Goal: Use online tool/utility: Utilize a website feature to perform a specific function

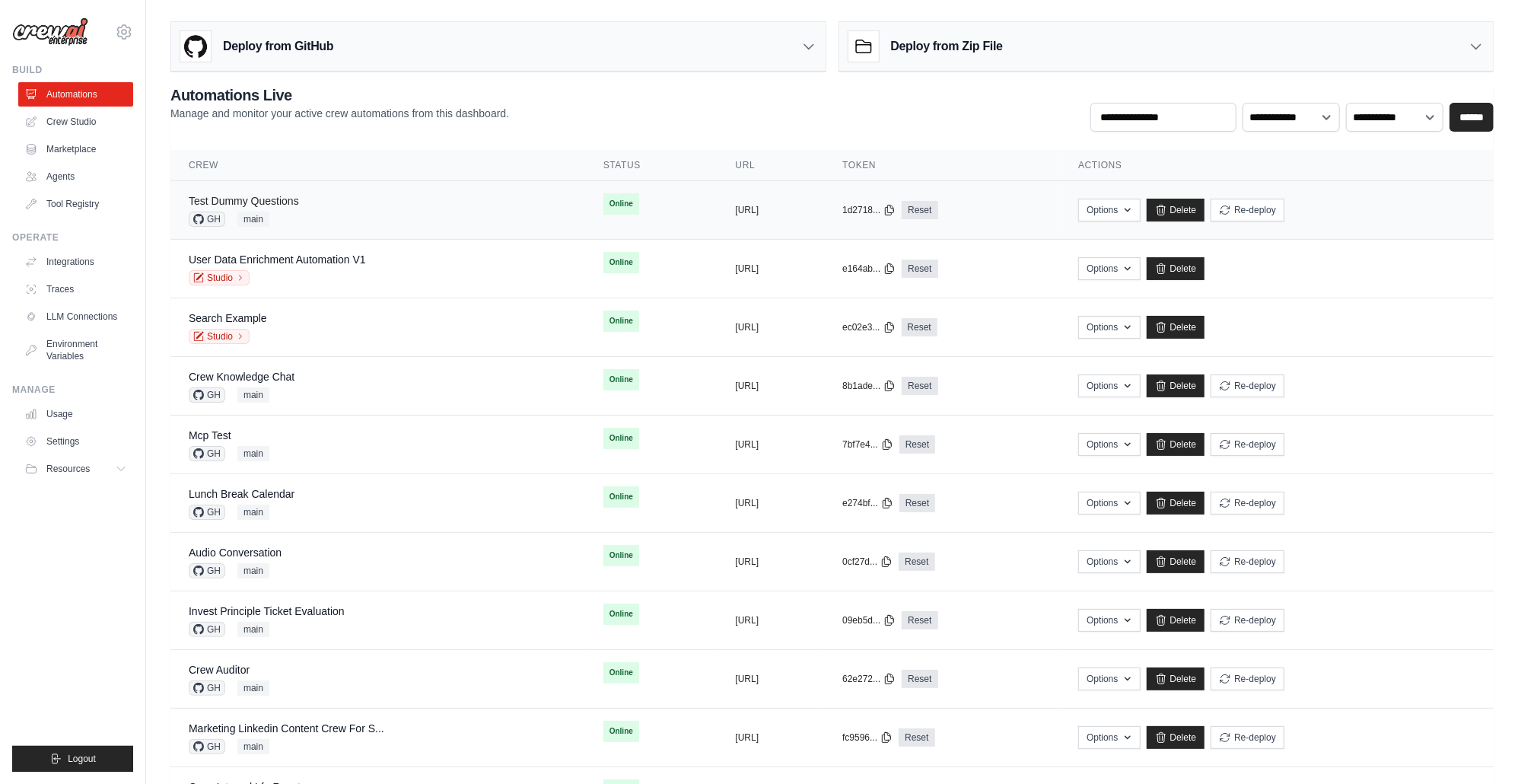
click at [271, 201] on link "Test Dummy Questions" at bounding box center [243, 201] width 110 height 13
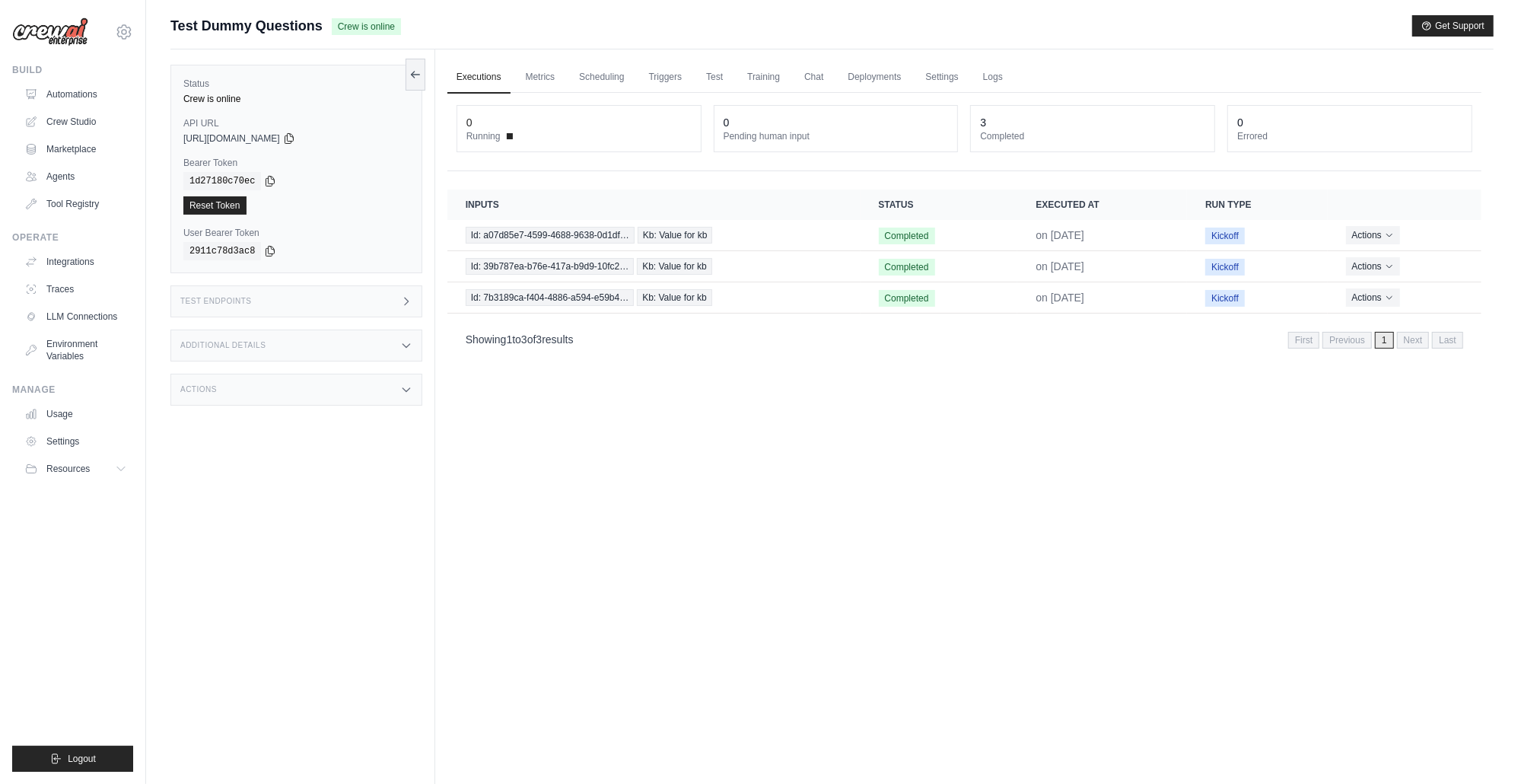
click at [335, 304] on div "Test Endpoints" at bounding box center [297, 301] width 252 height 32
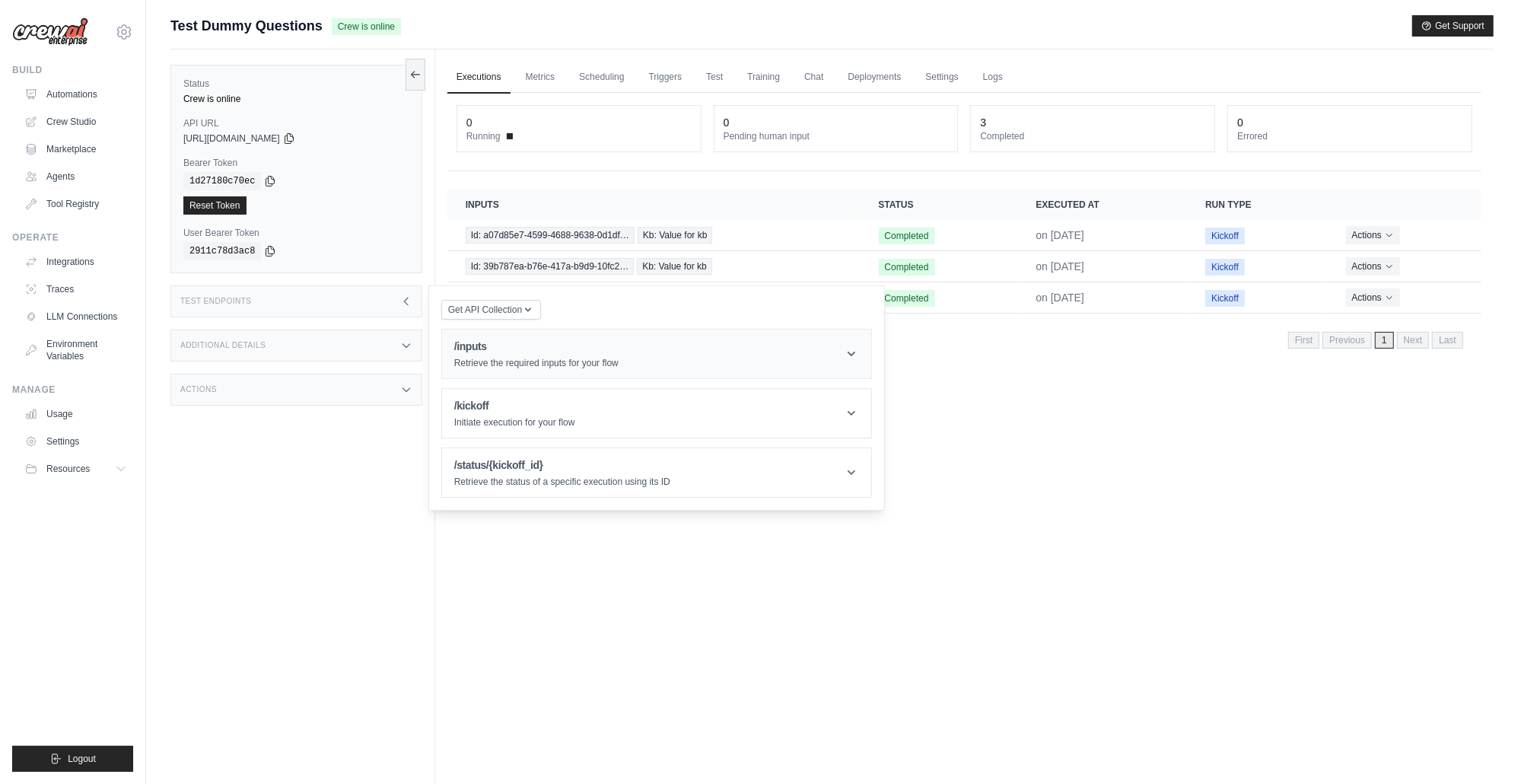
click at [565, 368] on p "Retrieve the required inputs for your flow" at bounding box center [536, 363] width 164 height 13
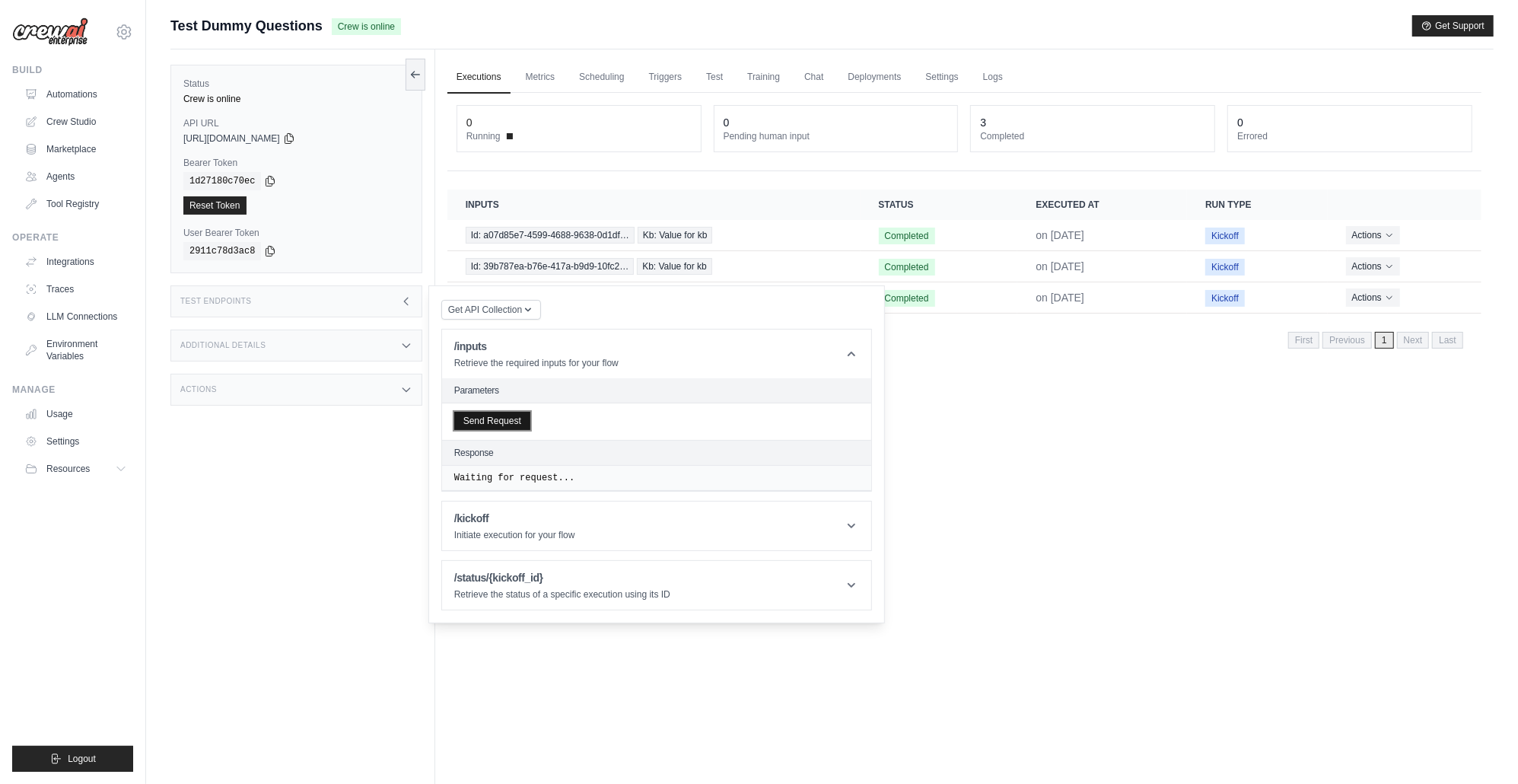
click at [509, 425] on button "Send Request" at bounding box center [492, 420] width 76 height 18
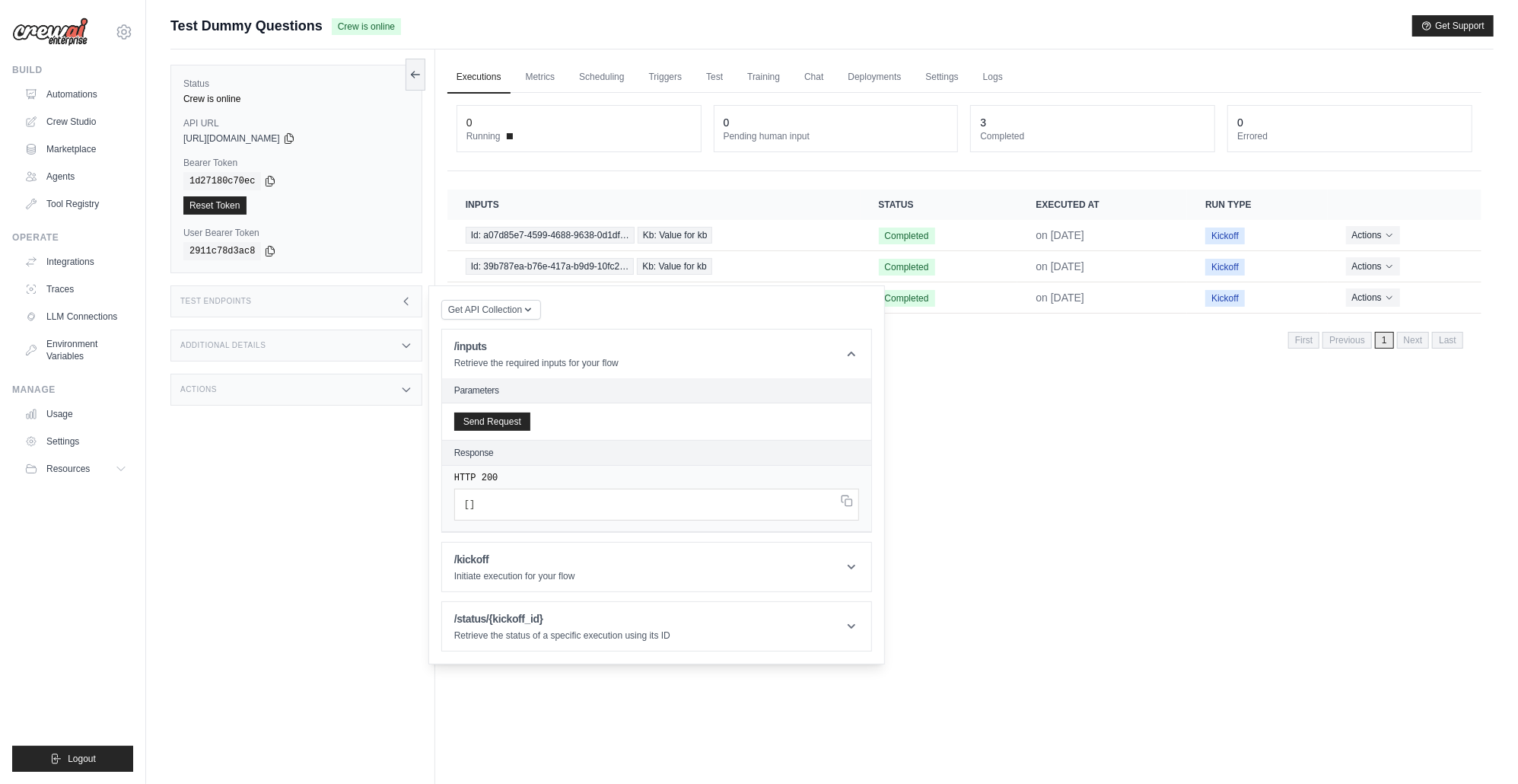
click at [1071, 466] on div "Executions Metrics Scheduling Triggers Test Training Chat Deployments Settings …" at bounding box center [965, 441] width 1058 height 784
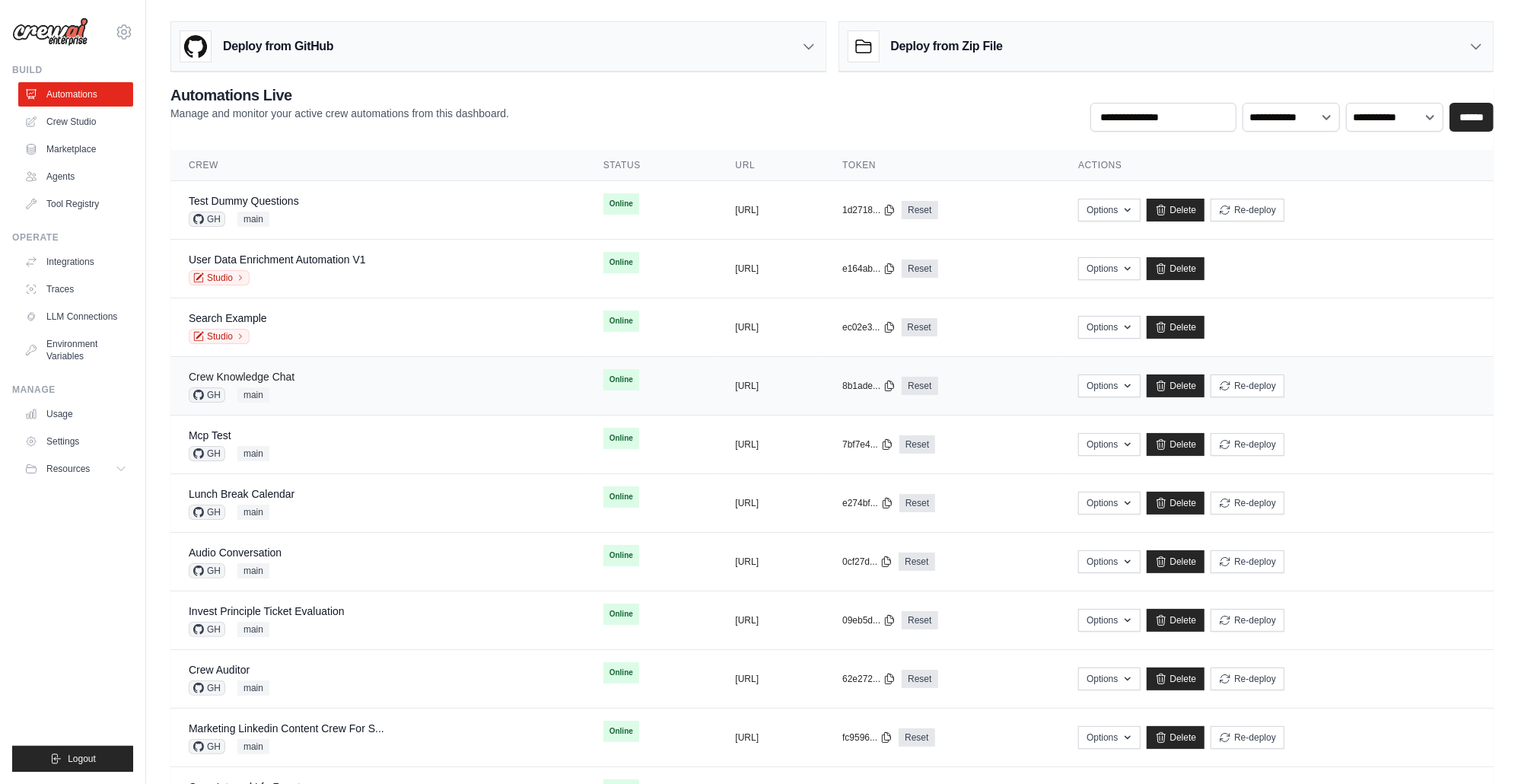
click at [267, 373] on link "Crew Knowledge Chat" at bounding box center [241, 377] width 105 height 13
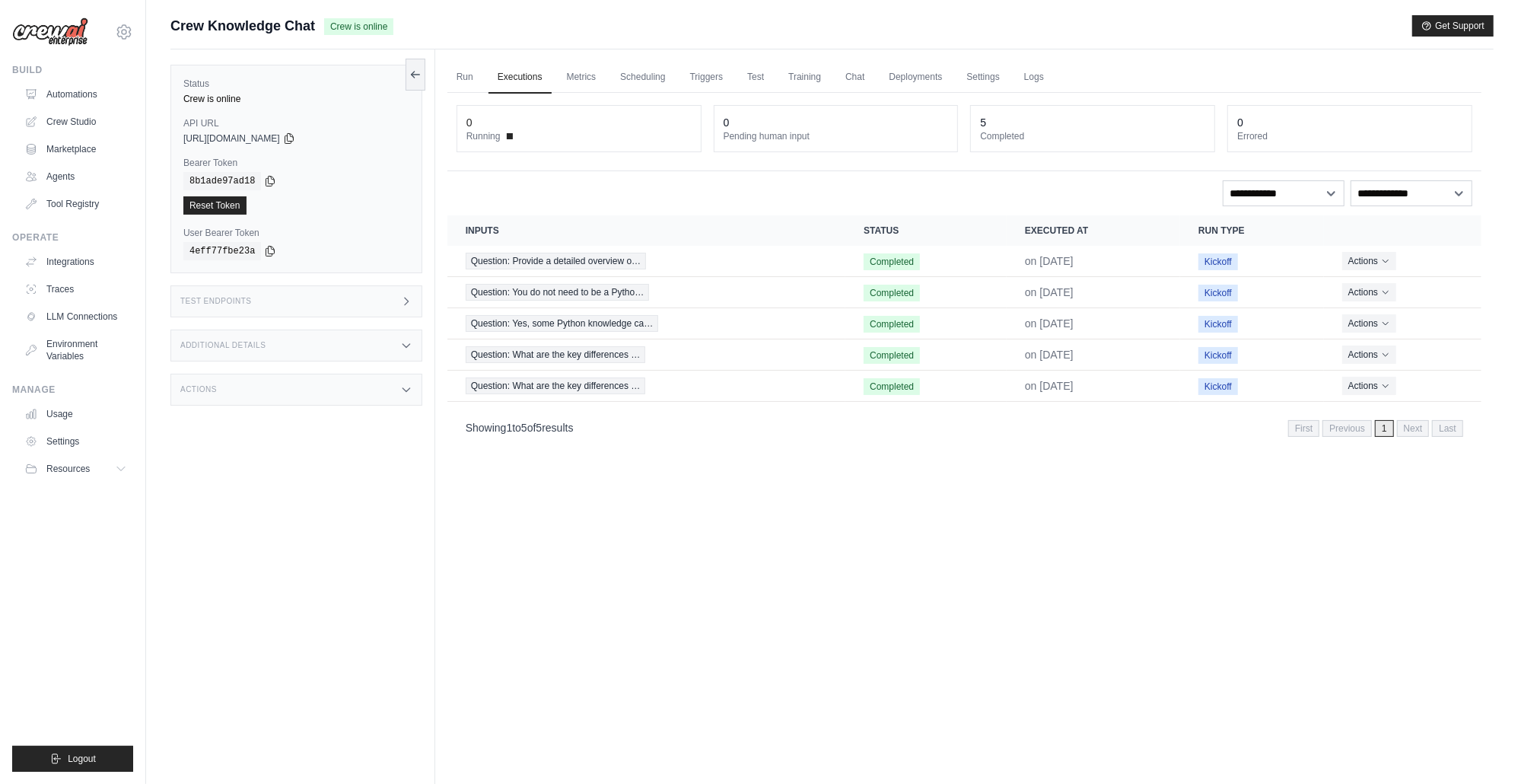
click at [317, 304] on div "Test Endpoints" at bounding box center [297, 301] width 252 height 32
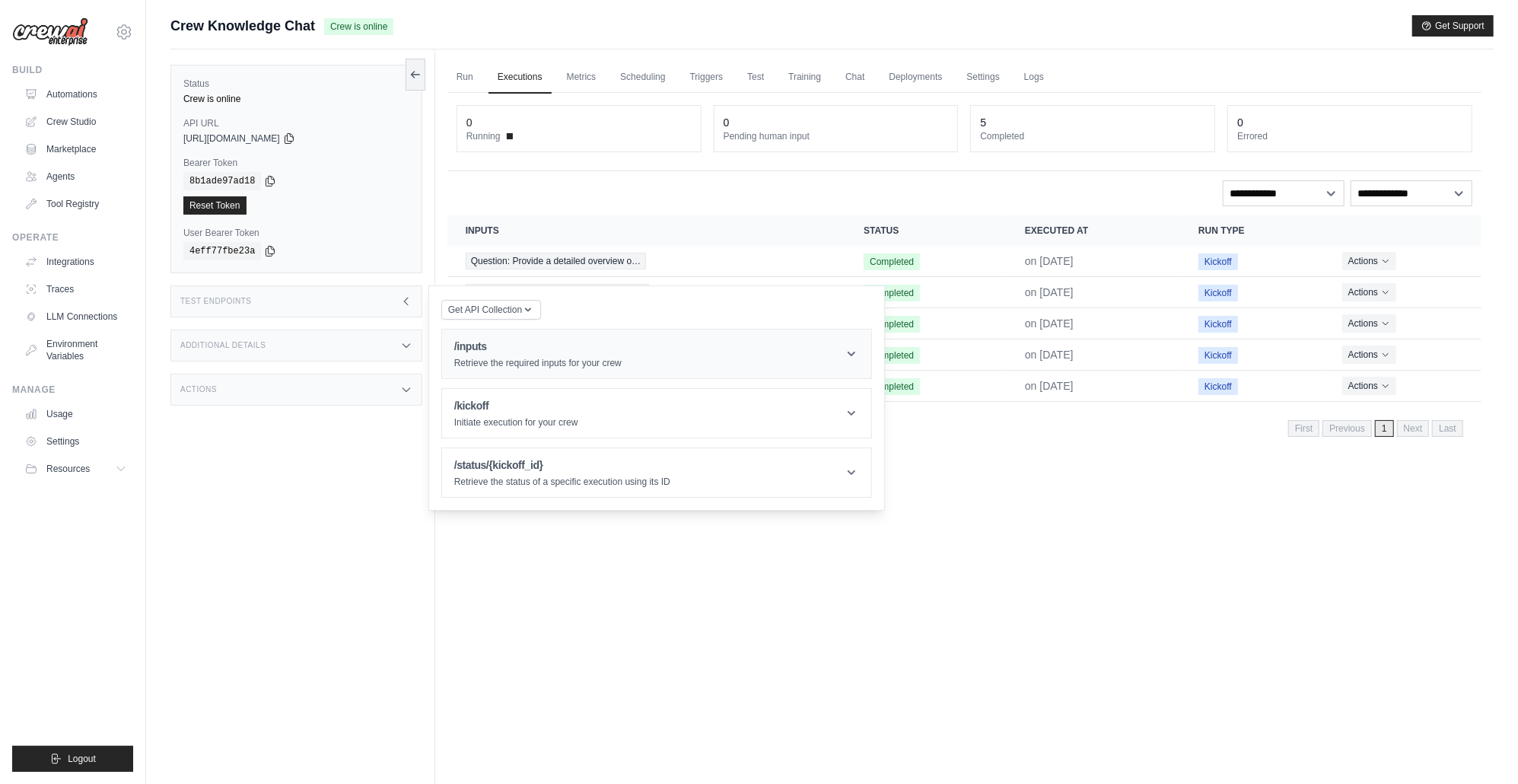
click at [468, 350] on h1 "/inputs" at bounding box center [537, 346] width 167 height 15
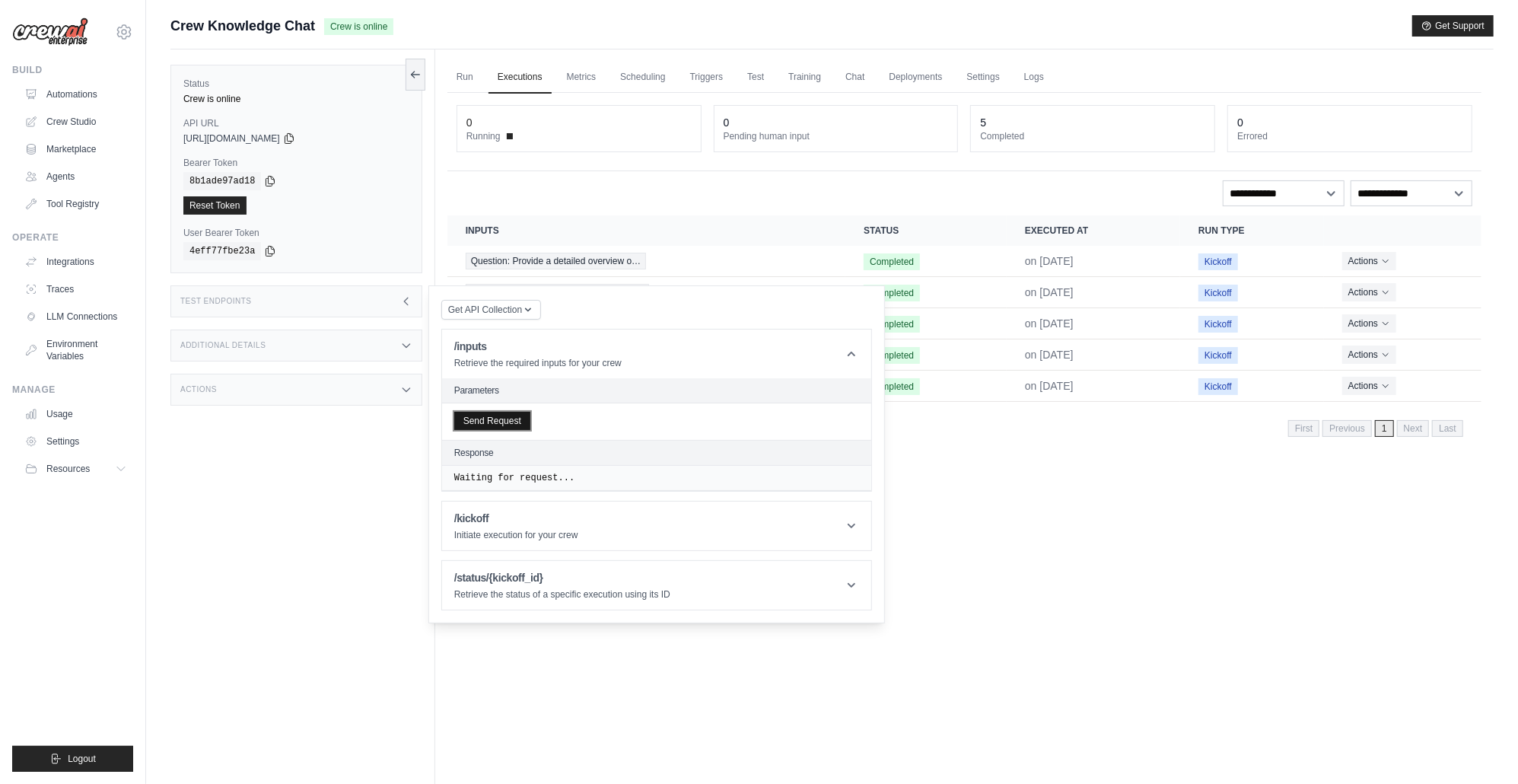
click at [476, 426] on button "Send Request" at bounding box center [492, 420] width 76 height 18
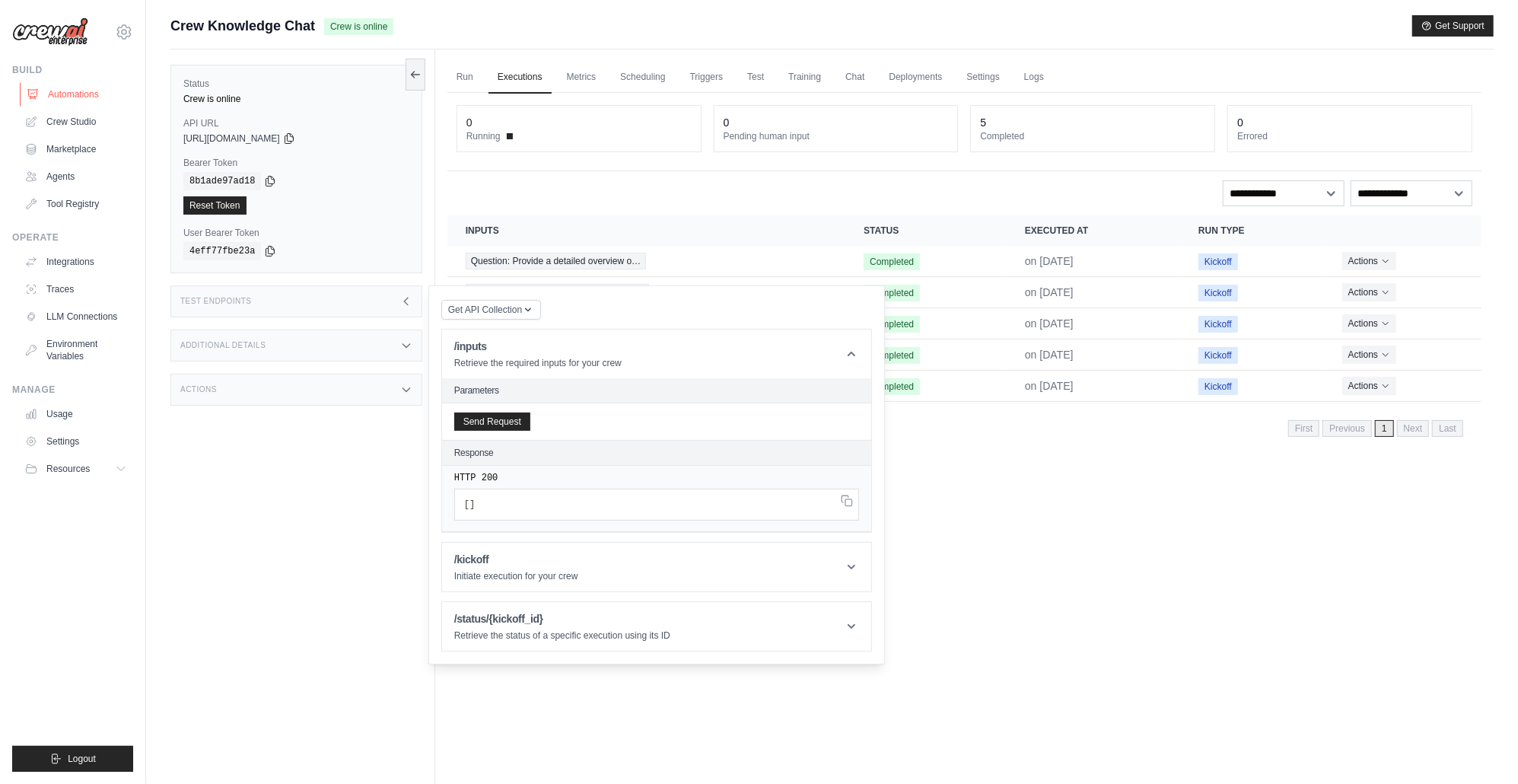
click at [88, 94] on link "Automations" at bounding box center [77, 94] width 115 height 24
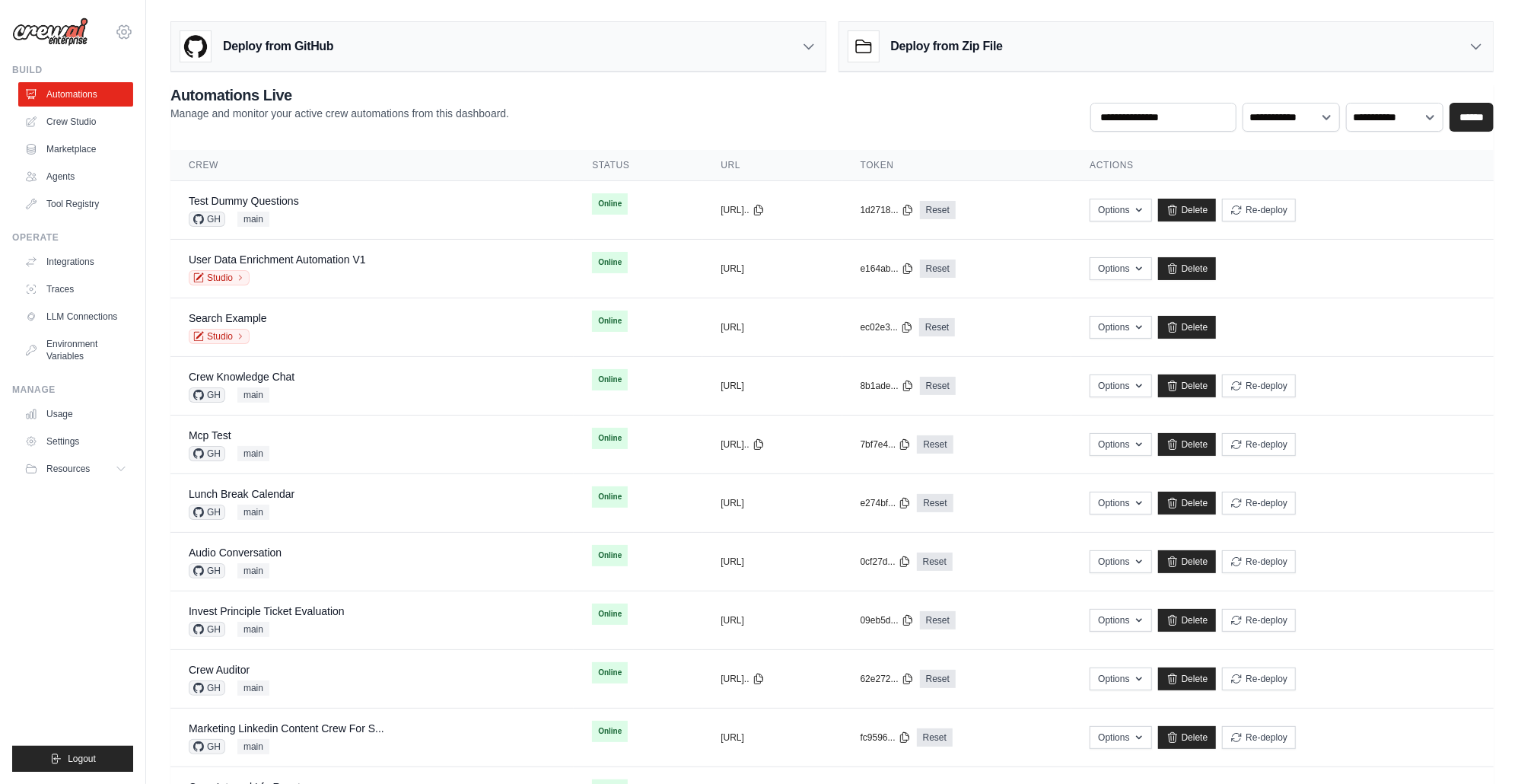
click at [131, 28] on icon at bounding box center [124, 32] width 18 height 18
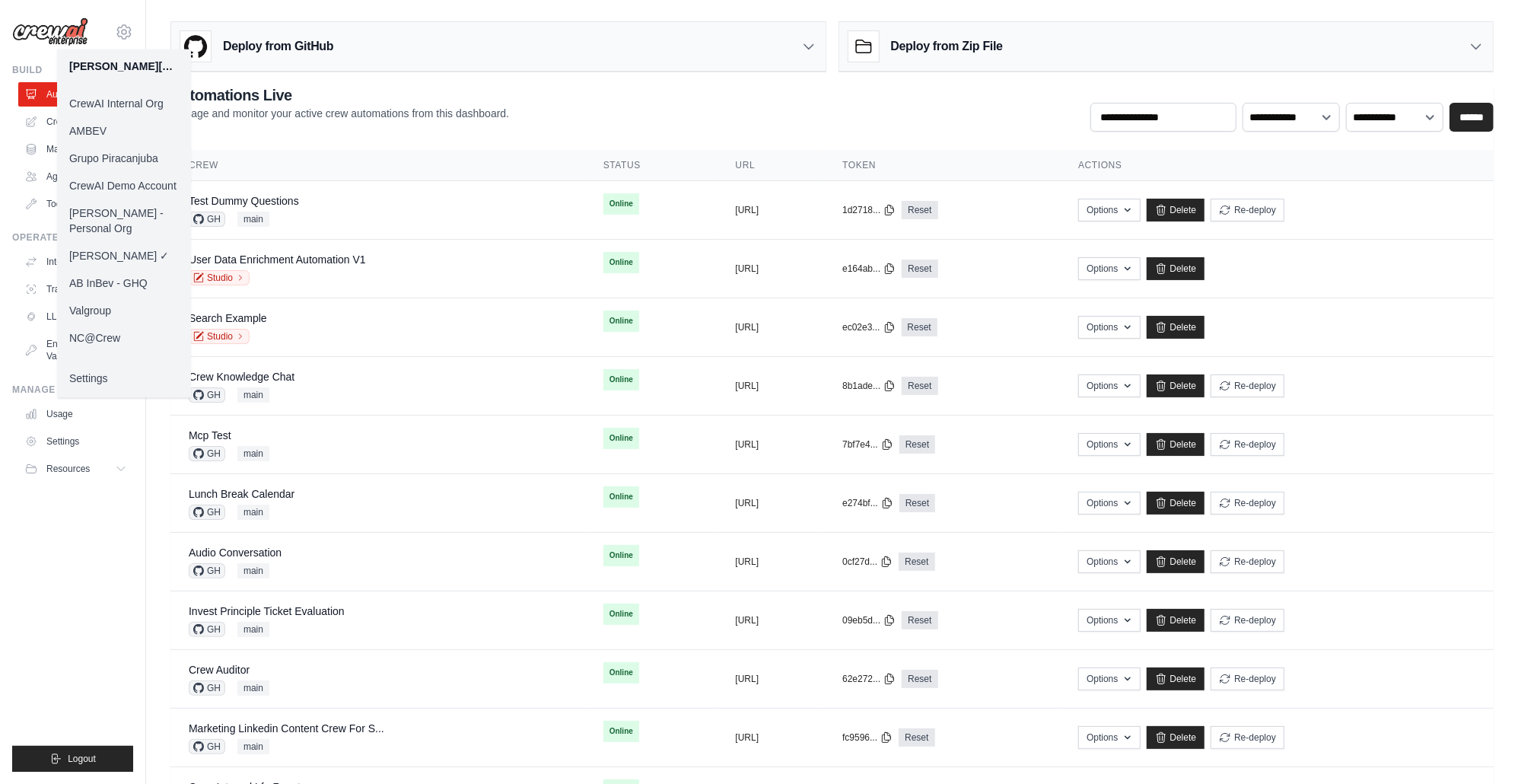
click at [127, 136] on link "AMBEV" at bounding box center [124, 131] width 134 height 28
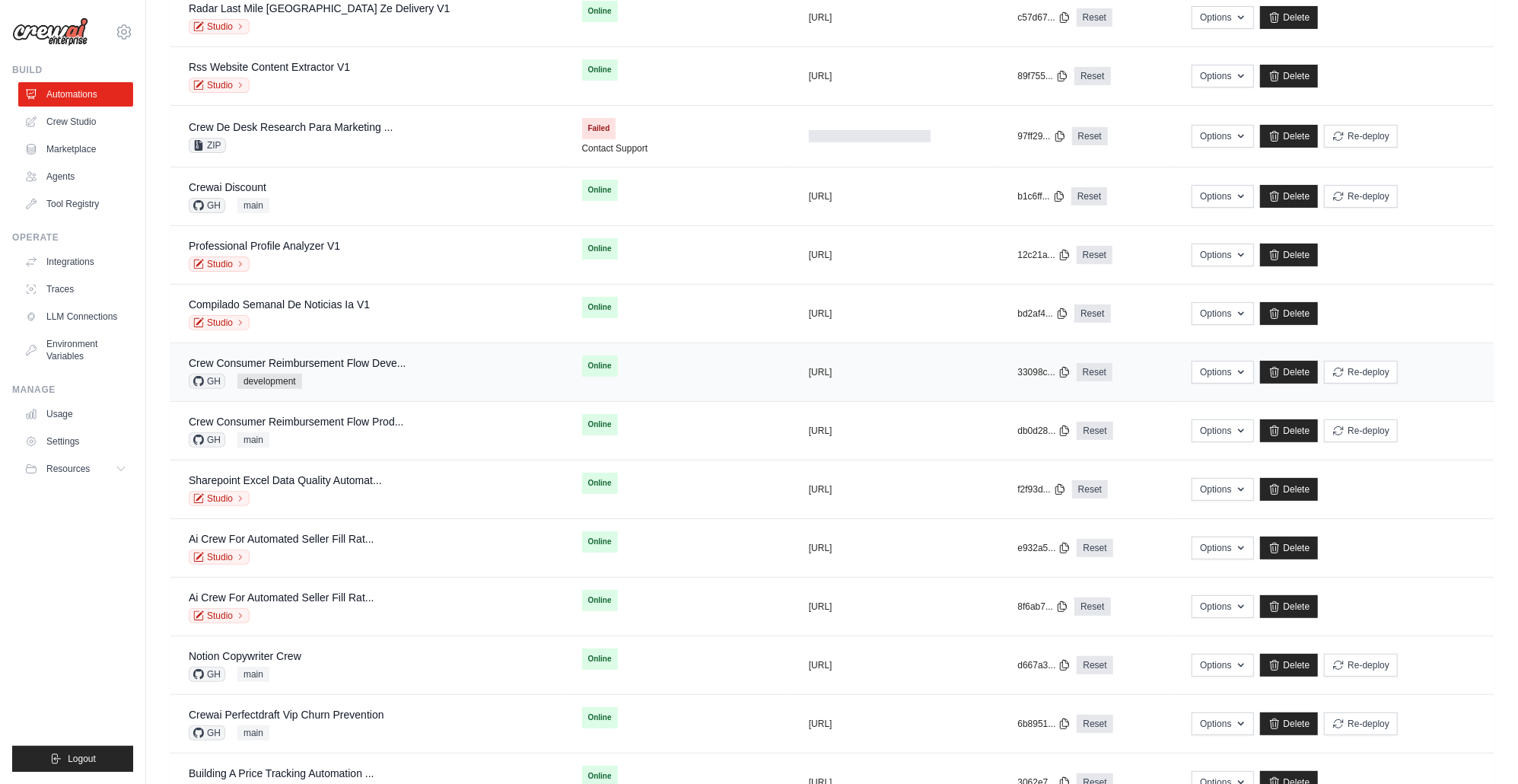
scroll to position [432, 0]
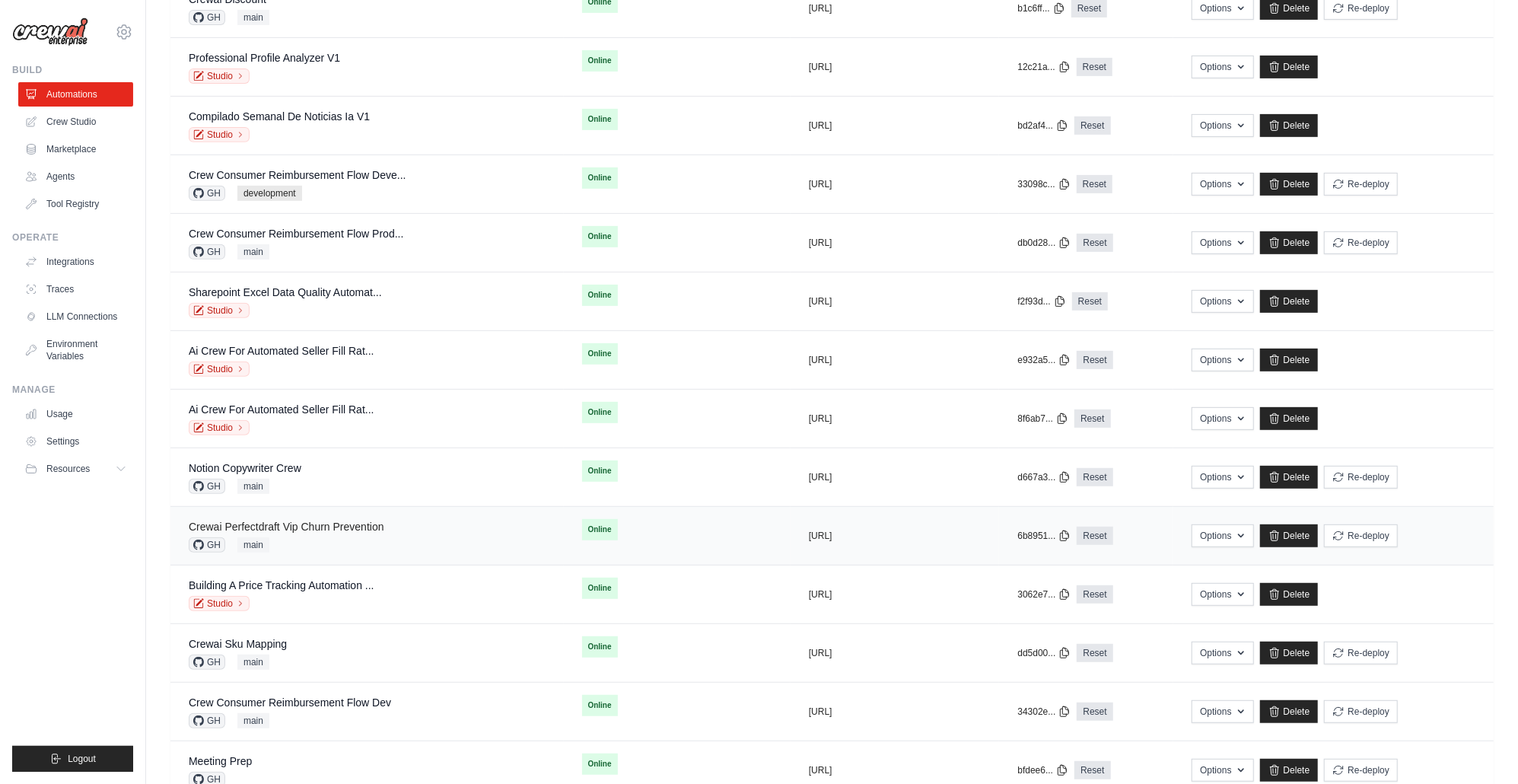
click at [349, 527] on link "Crewai Perfectdraft Vip Churn Prevention" at bounding box center [286, 527] width 196 height 13
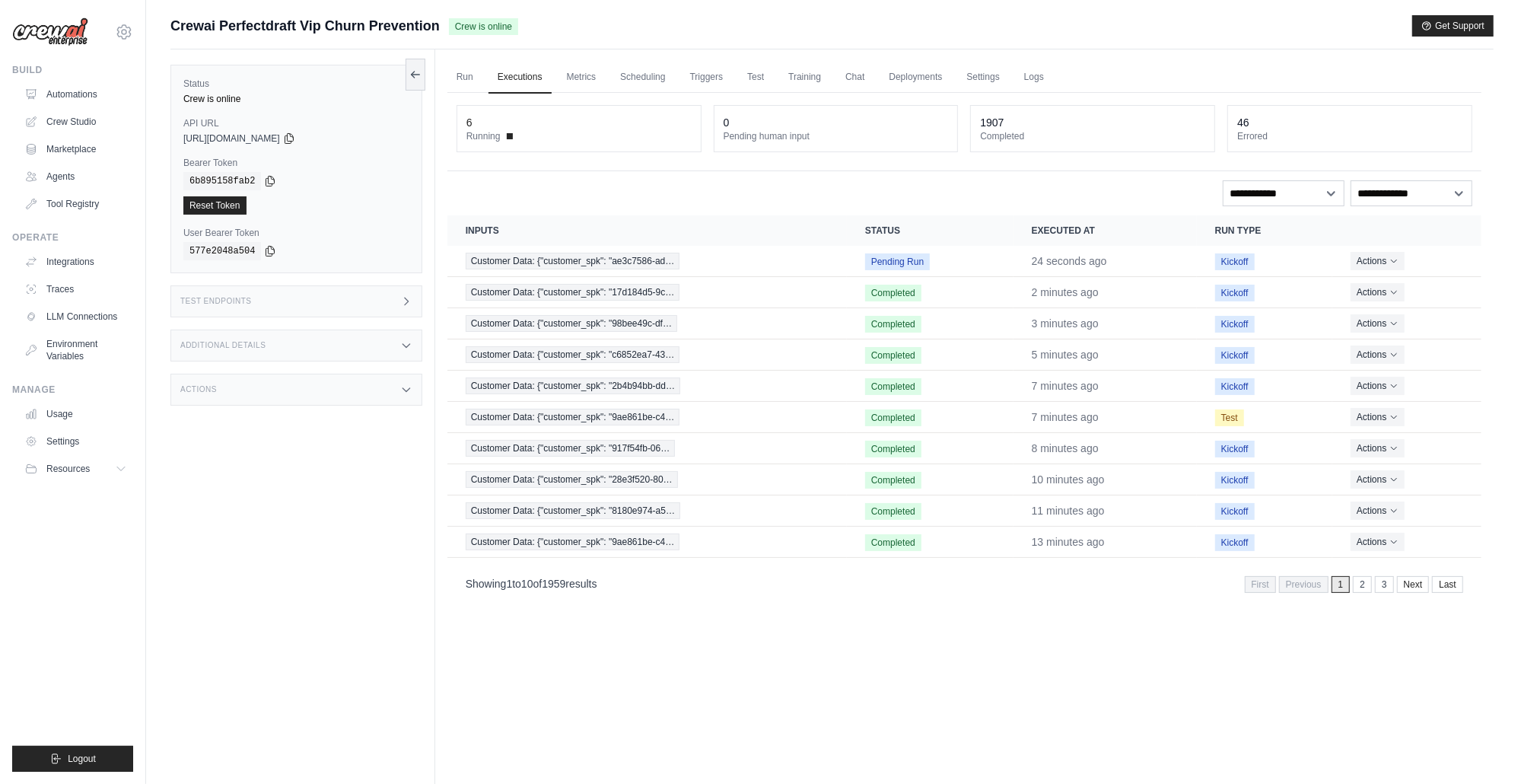
click at [362, 306] on div "Test Endpoints" at bounding box center [297, 301] width 252 height 32
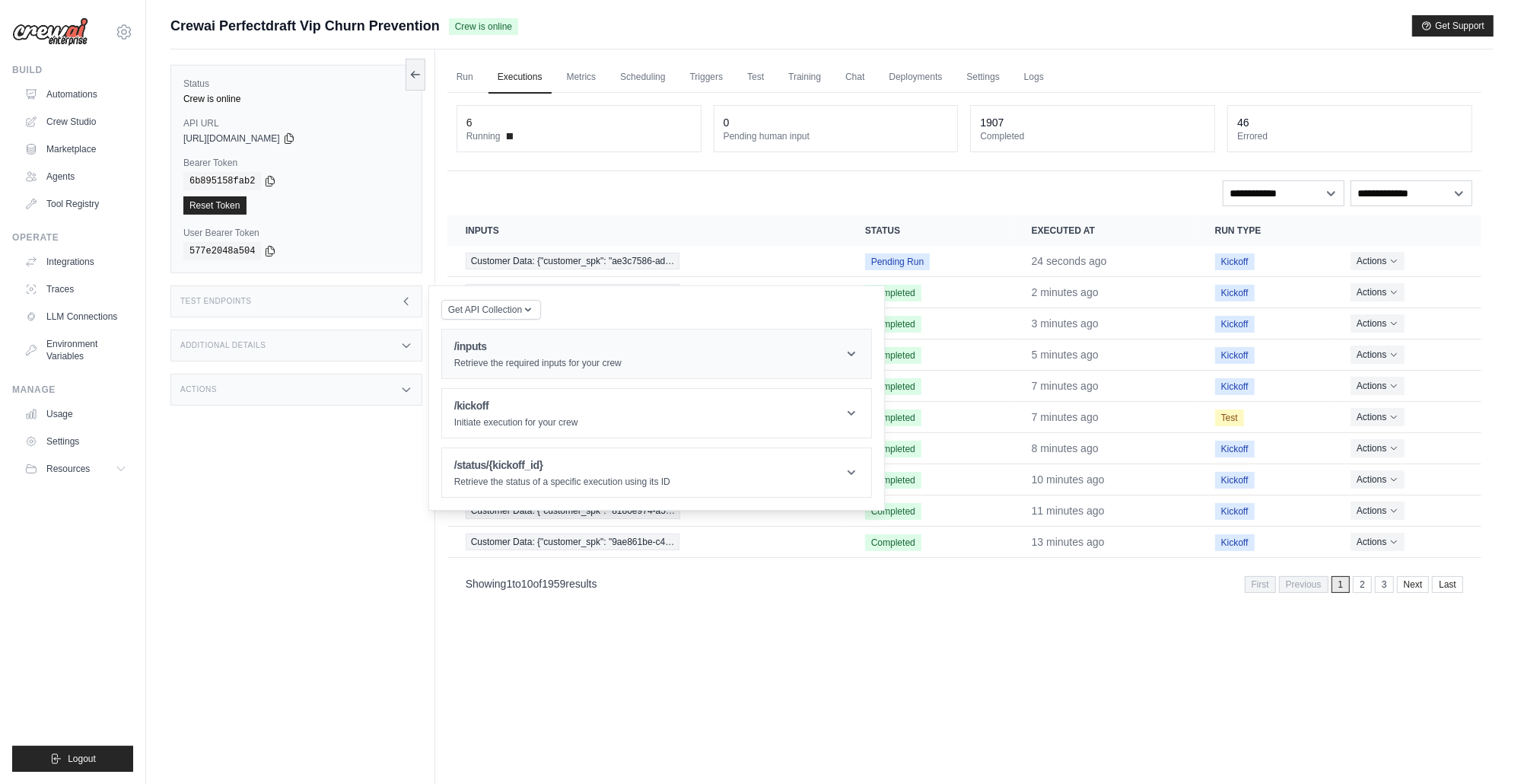
click at [494, 364] on p "Retrieve the required inputs for your crew" at bounding box center [537, 363] width 167 height 13
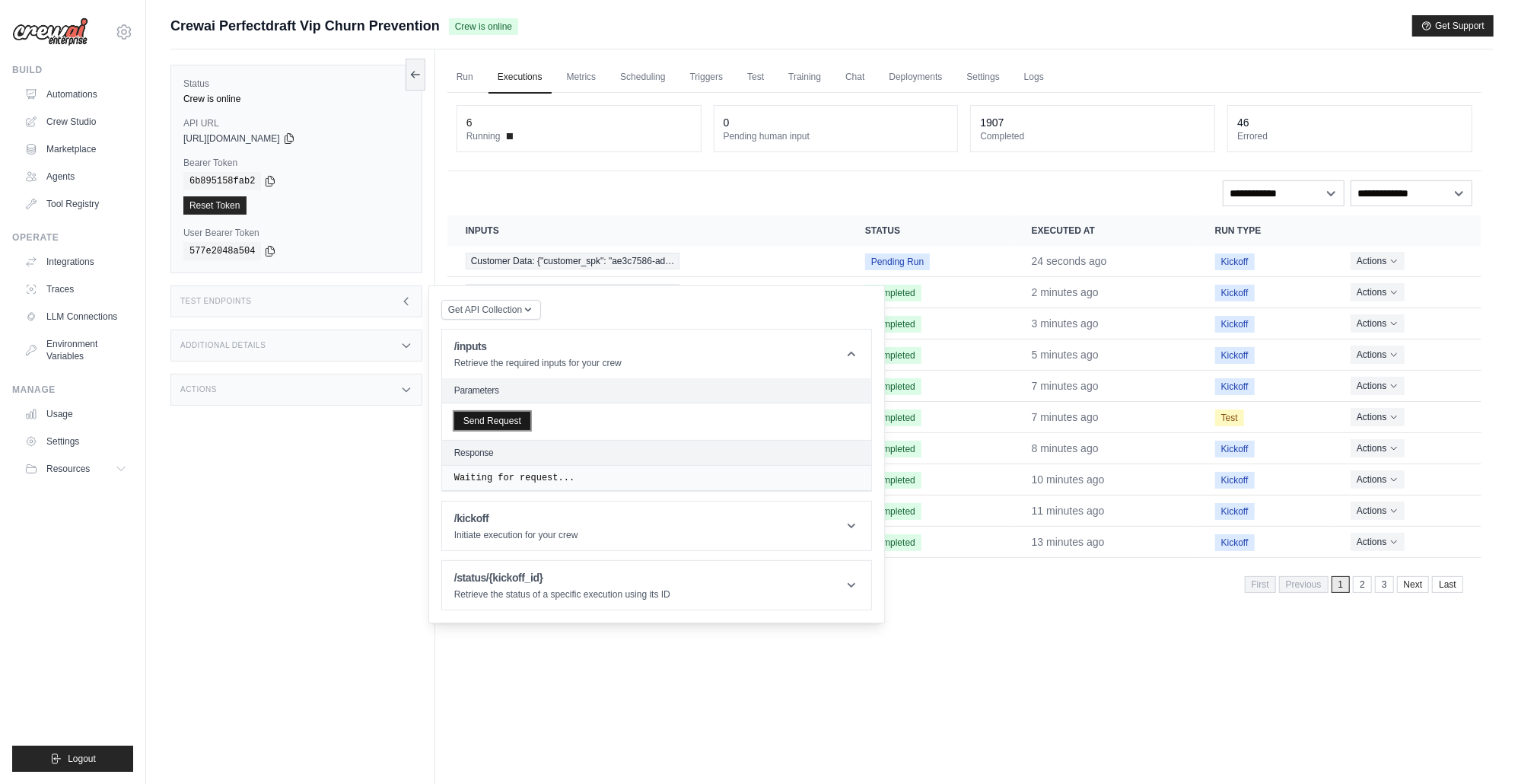
click at [503, 420] on button "Send Request" at bounding box center [492, 420] width 76 height 18
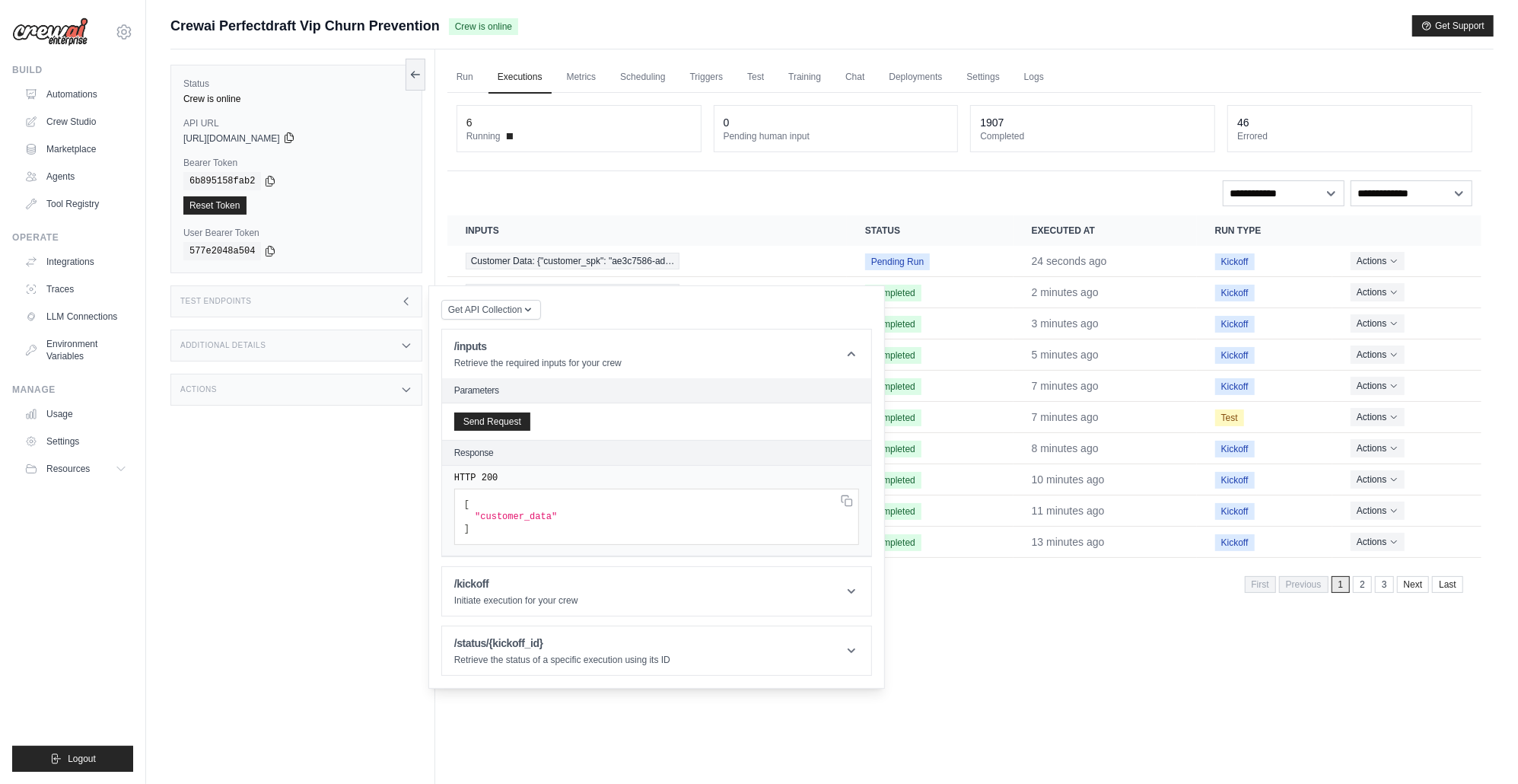
click at [293, 140] on icon at bounding box center [288, 138] width 8 height 10
click at [273, 184] on icon at bounding box center [270, 181] width 13 height 13
click at [312, 519] on div "Status Crew is online API URL copied [URL][DOMAIN_NAME] Bearer Token copied 6b8…" at bounding box center [303, 441] width 265 height 784
click at [905, 80] on link "Deployments" at bounding box center [915, 78] width 72 height 32
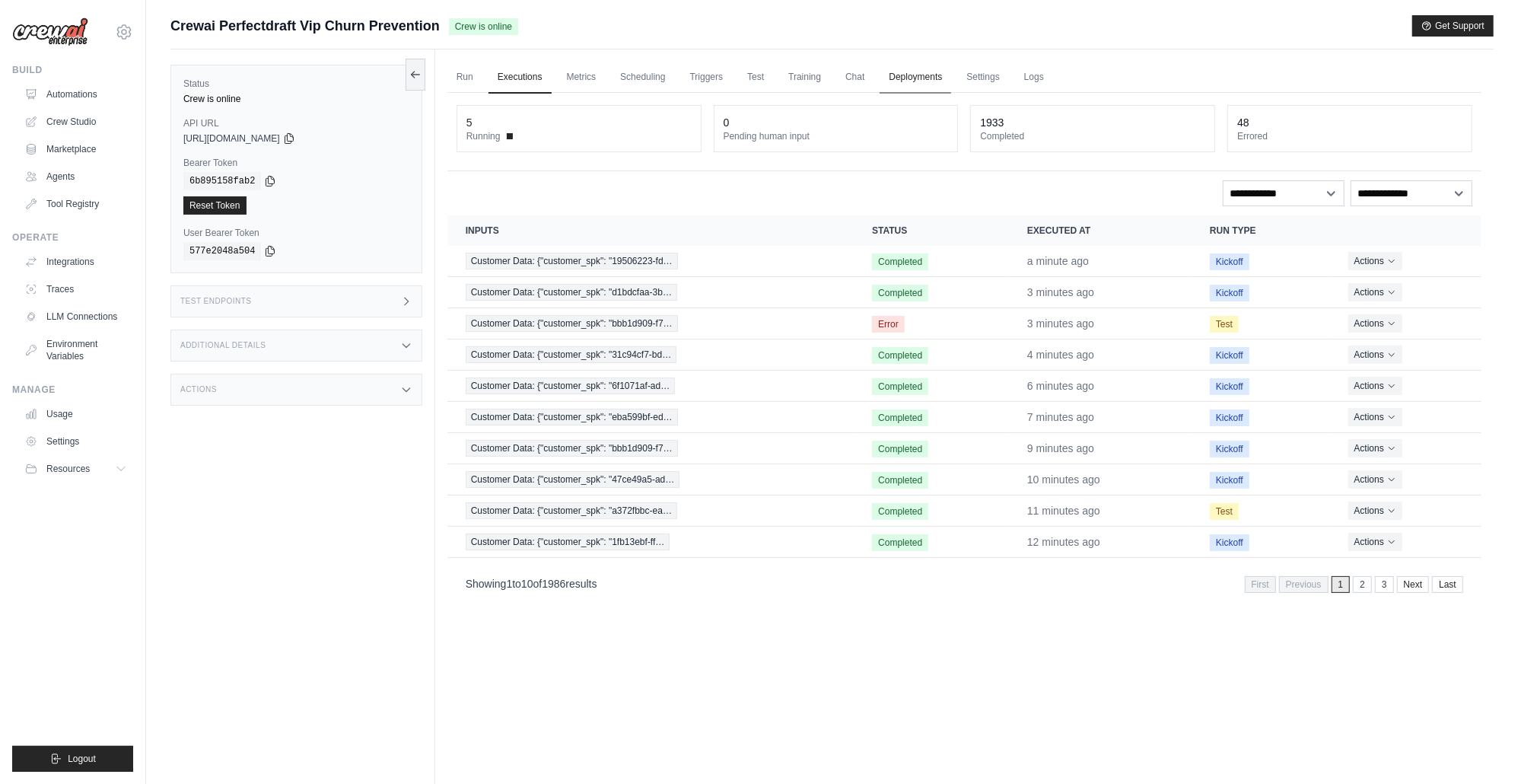
click at [917, 81] on link "Deployments" at bounding box center [915, 78] width 72 height 32
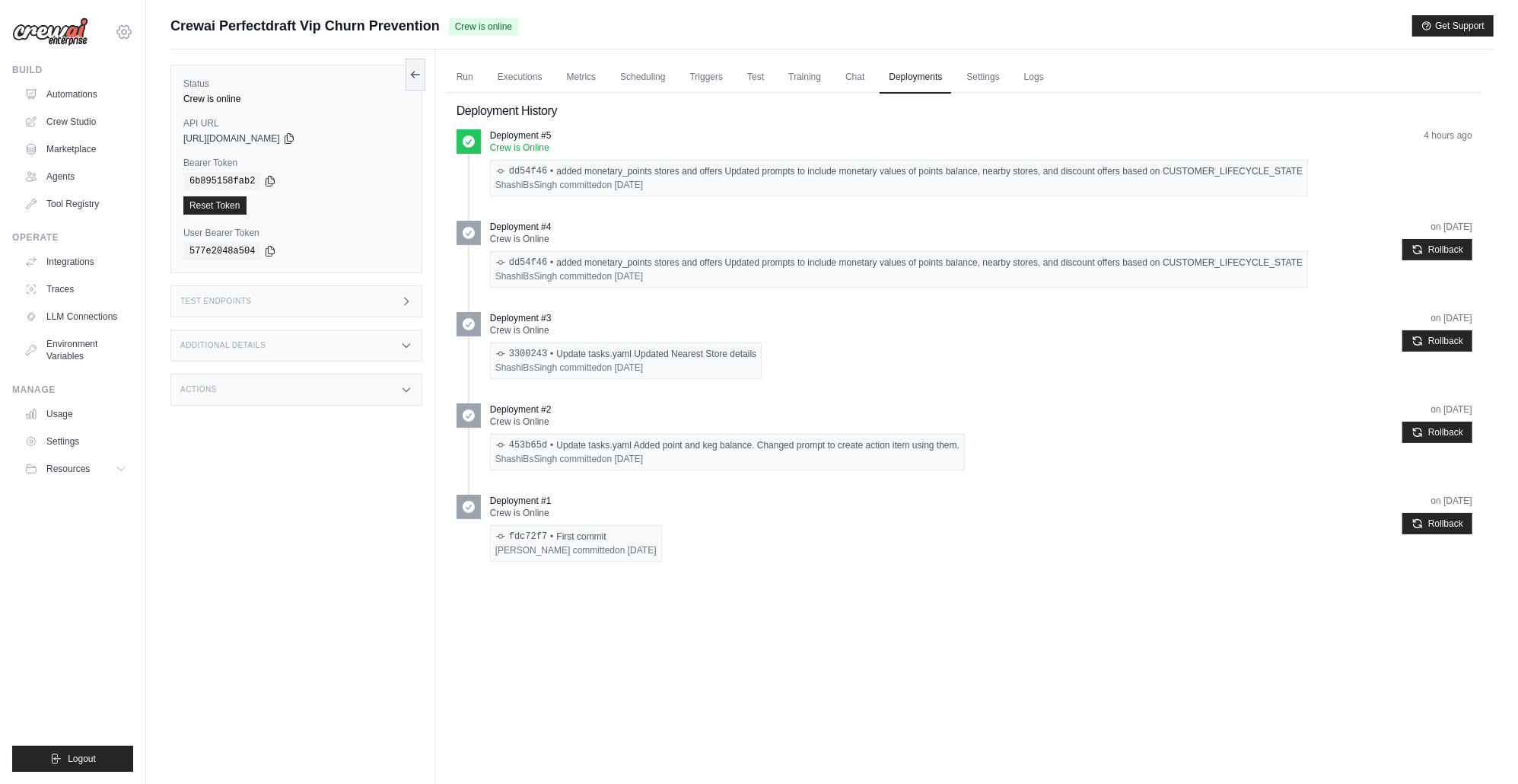
click at [125, 30] on icon at bounding box center [124, 32] width 18 height 18
